Goal: Task Accomplishment & Management: Complete application form

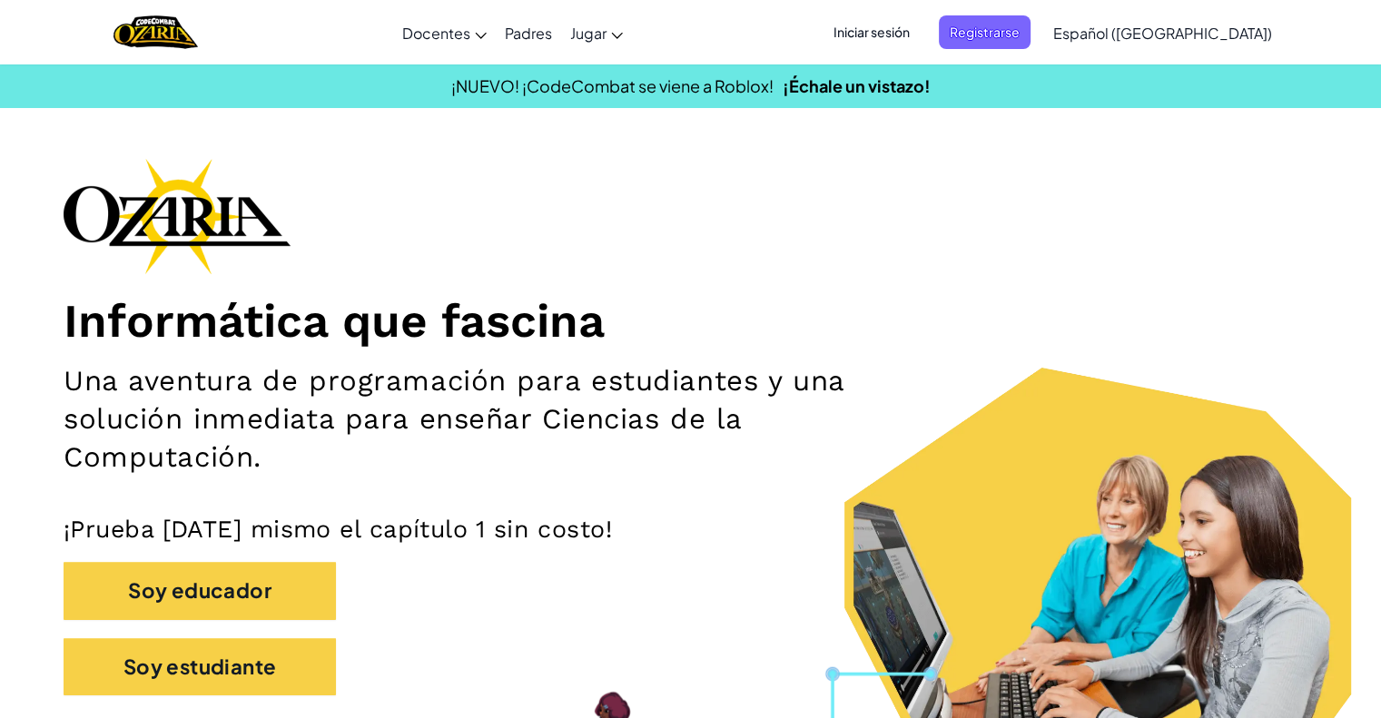
click at [893, 25] on span "Iniciar sesión" at bounding box center [872, 32] width 98 height 34
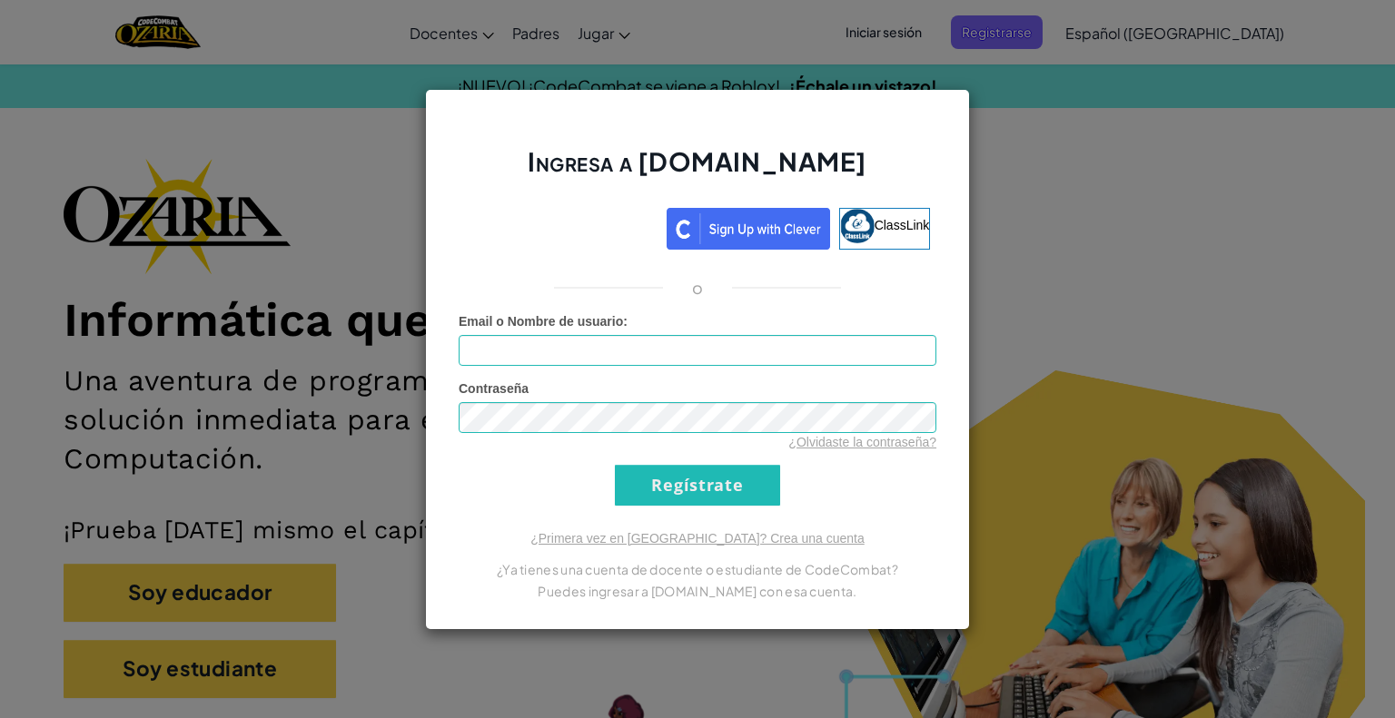
click at [706, 347] on input "Email o Nombre de usuario :" at bounding box center [698, 350] width 478 height 31
drag, startPoint x: 686, startPoint y: 356, endPoint x: 668, endPoint y: 398, distance: 45.5
click at [668, 398] on form "Email o Nombre de usuario : Contraseña ¿Olvidaste la contraseña? Regístrate" at bounding box center [698, 408] width 478 height 193
type input "[EMAIL_ADDRESS][DOMAIN_NAME]"
drag, startPoint x: 539, startPoint y: 352, endPoint x: 552, endPoint y: 353, distance: 12.7
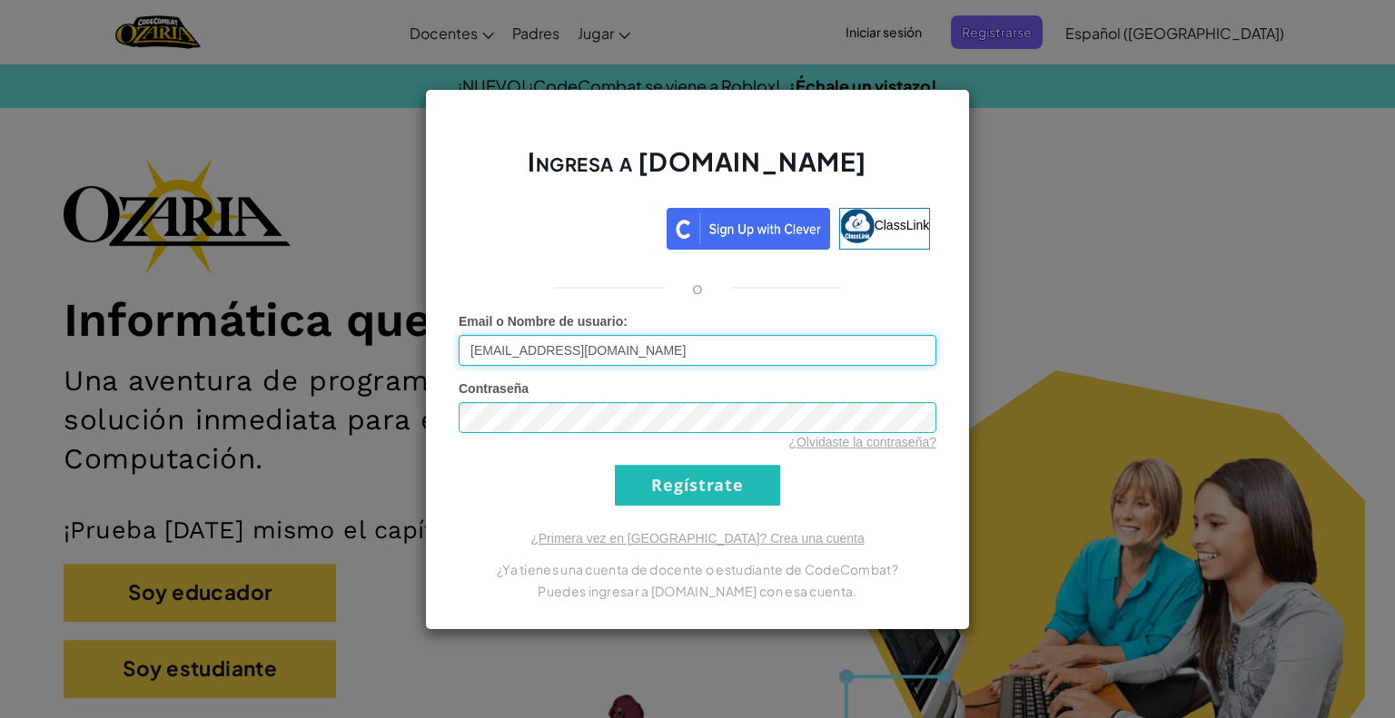
click at [552, 353] on input "[EMAIL_ADDRESS][DOMAIN_NAME]" at bounding box center [698, 350] width 478 height 31
click at [543, 351] on input "[EMAIL_ADDRESS][DOMAIN_NAME]" at bounding box center [698, 350] width 478 height 31
click at [542, 351] on input "[EMAIL_ADDRESS][DOMAIN_NAME]" at bounding box center [698, 350] width 478 height 31
click at [649, 483] on input "Regístrate" at bounding box center [697, 485] width 165 height 41
